Goal: Transaction & Acquisition: Book appointment/travel/reservation

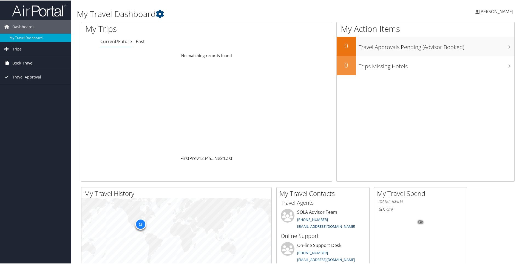
click at [25, 60] on span "Book Travel" at bounding box center [22, 63] width 21 height 14
click at [33, 83] on link "Book/Manage Online Trips" at bounding box center [35, 82] width 71 height 8
